Goal: Task Accomplishment & Management: Use online tool/utility

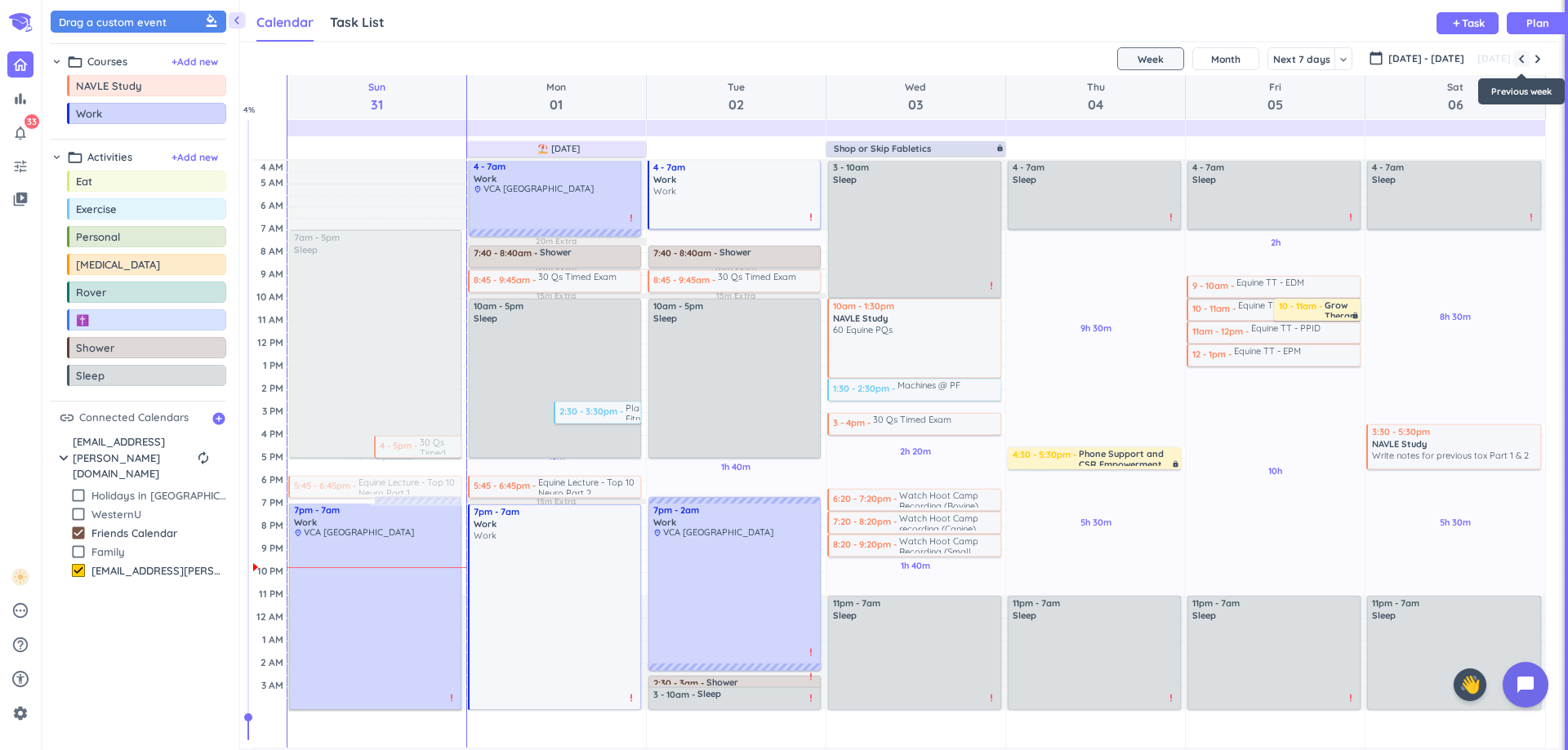
click at [1526, 61] on span "button" at bounding box center [1521, 58] width 13 height 13
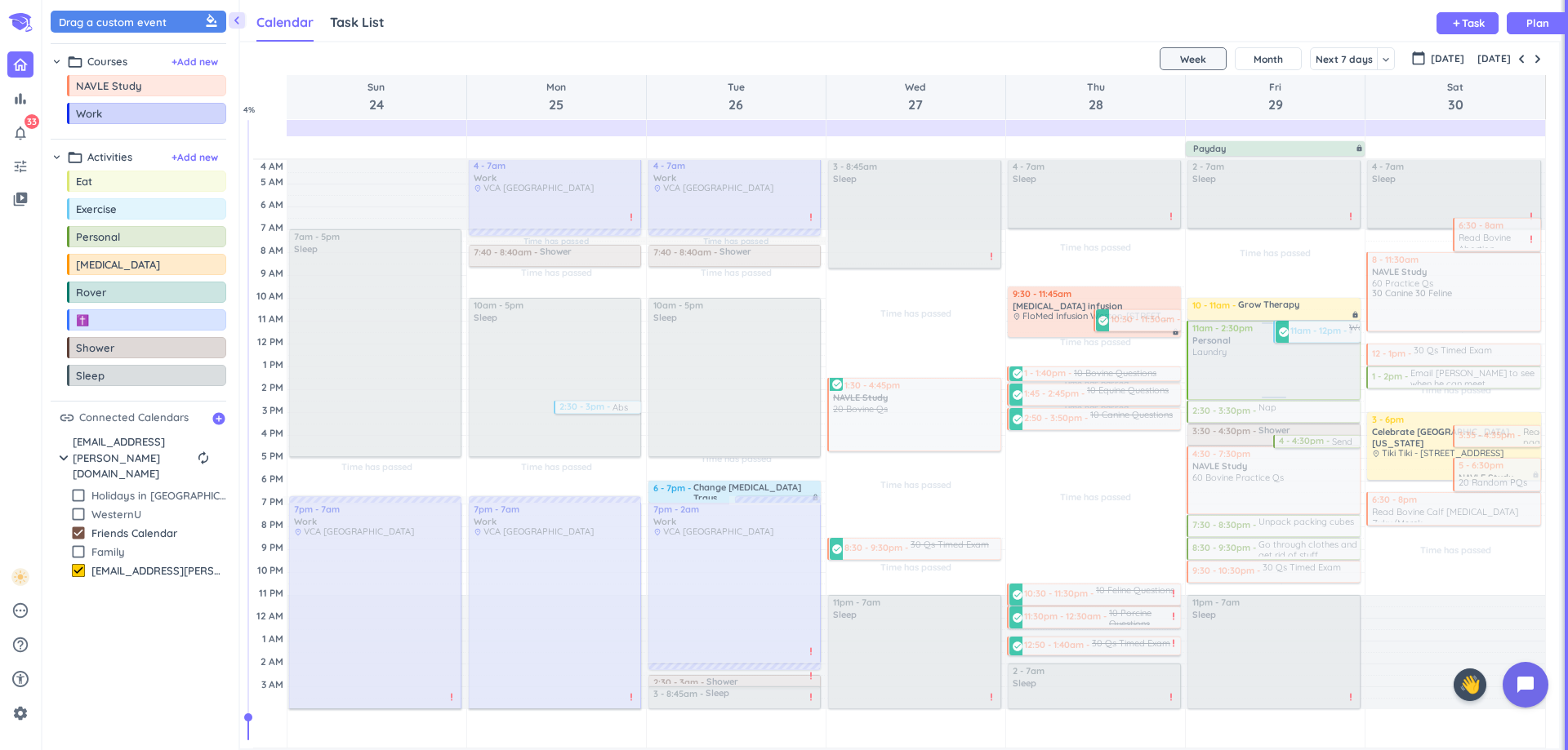
click at [1249, 369] on div at bounding box center [1273, 360] width 174 height 78
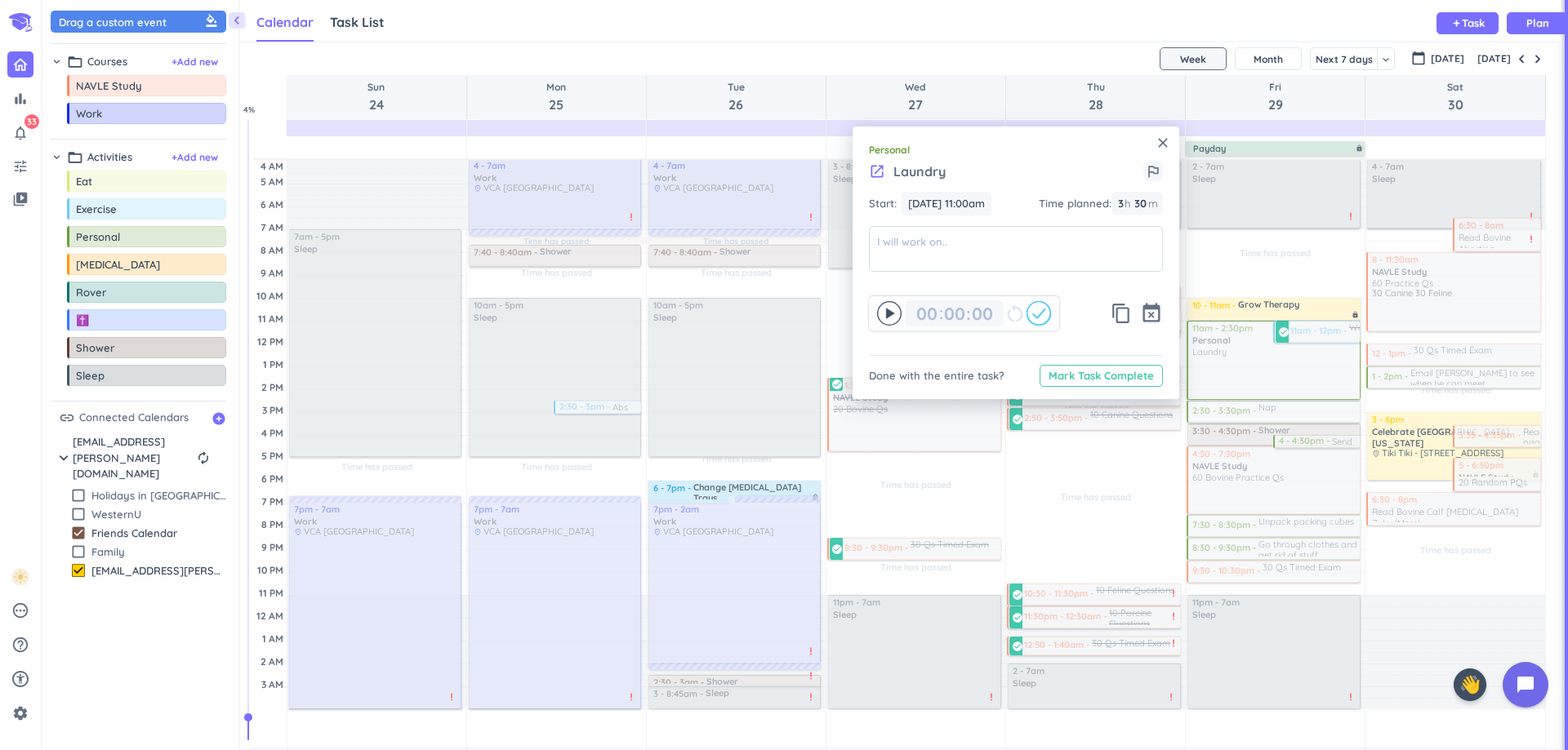
click at [1079, 378] on span "Mark Task Complete" at bounding box center [1101, 376] width 105 height 10
type input "03"
type input "30"
click at [1165, 147] on icon "close" at bounding box center [1162, 144] width 16 height 16
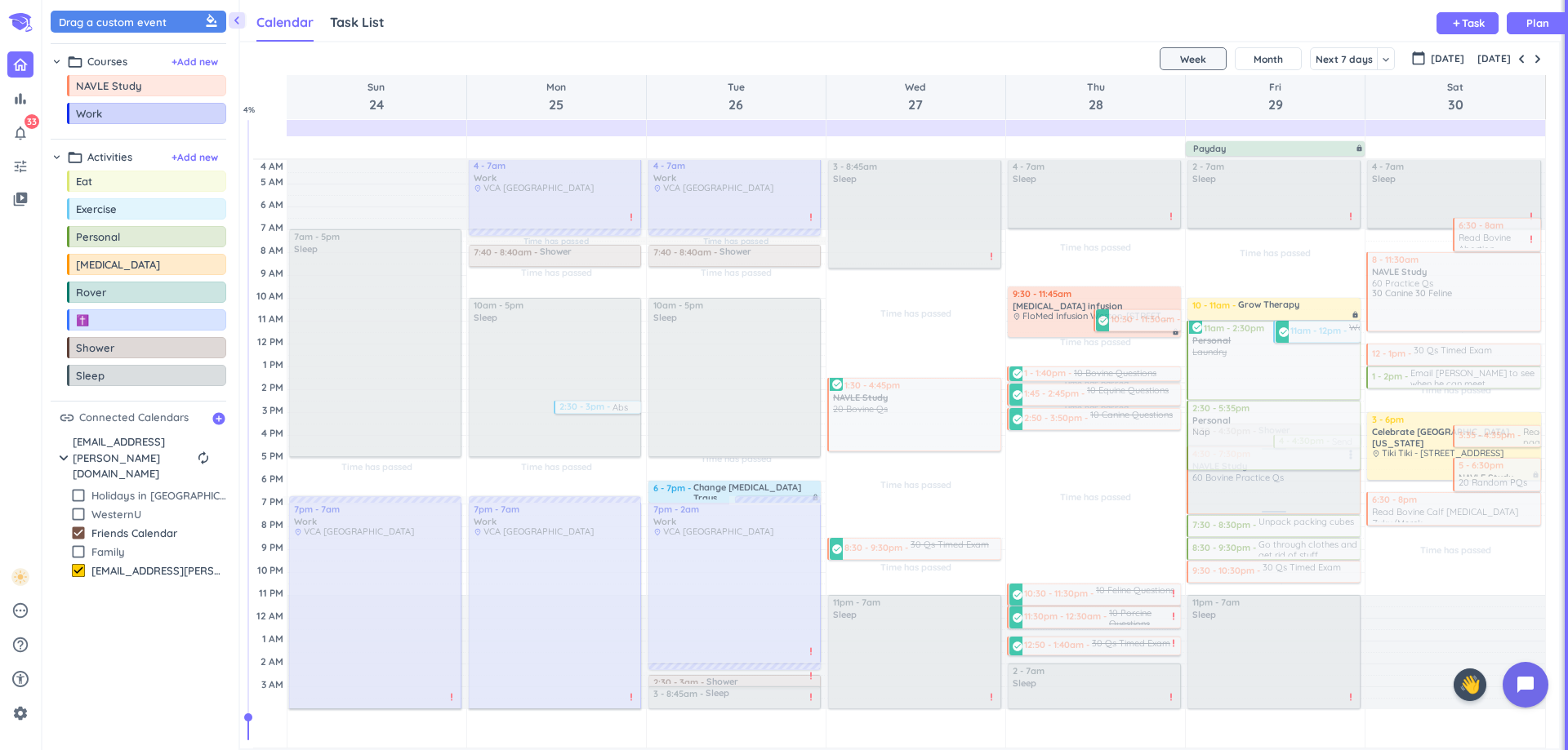
drag, startPoint x: 1273, startPoint y: 422, endPoint x: 1274, endPoint y: 469, distance: 47.0
click at [1273, 470] on div "Time has passed Past due Plan Time has passed Past due Plan Adjust Awake Time A…" at bounding box center [1275, 454] width 179 height 588
click at [1217, 453] on div at bounding box center [1244, 435] width 116 height 67
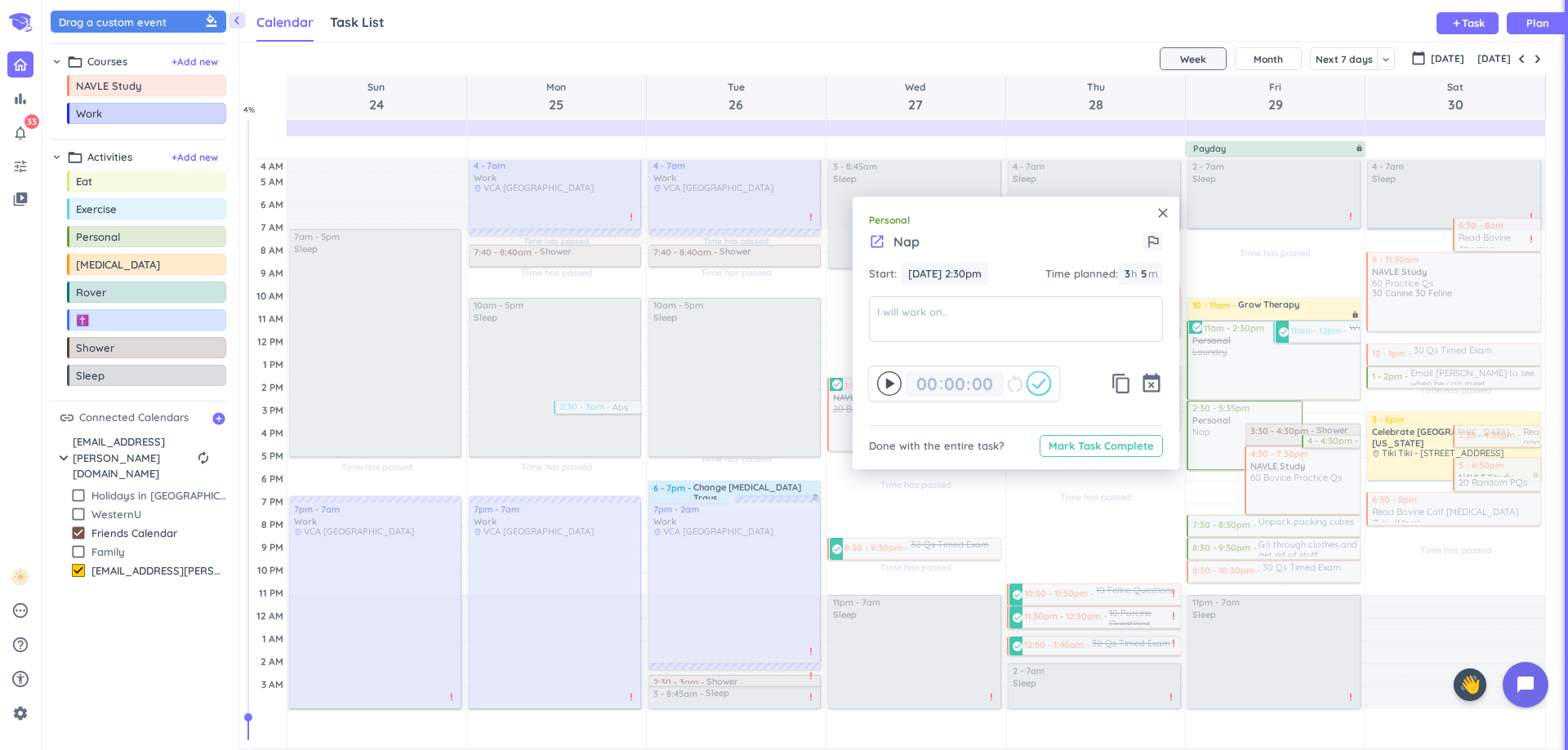
click at [1114, 449] on span "Mark Task Complete" at bounding box center [1101, 446] width 105 height 10
